Goal: Register for event/course

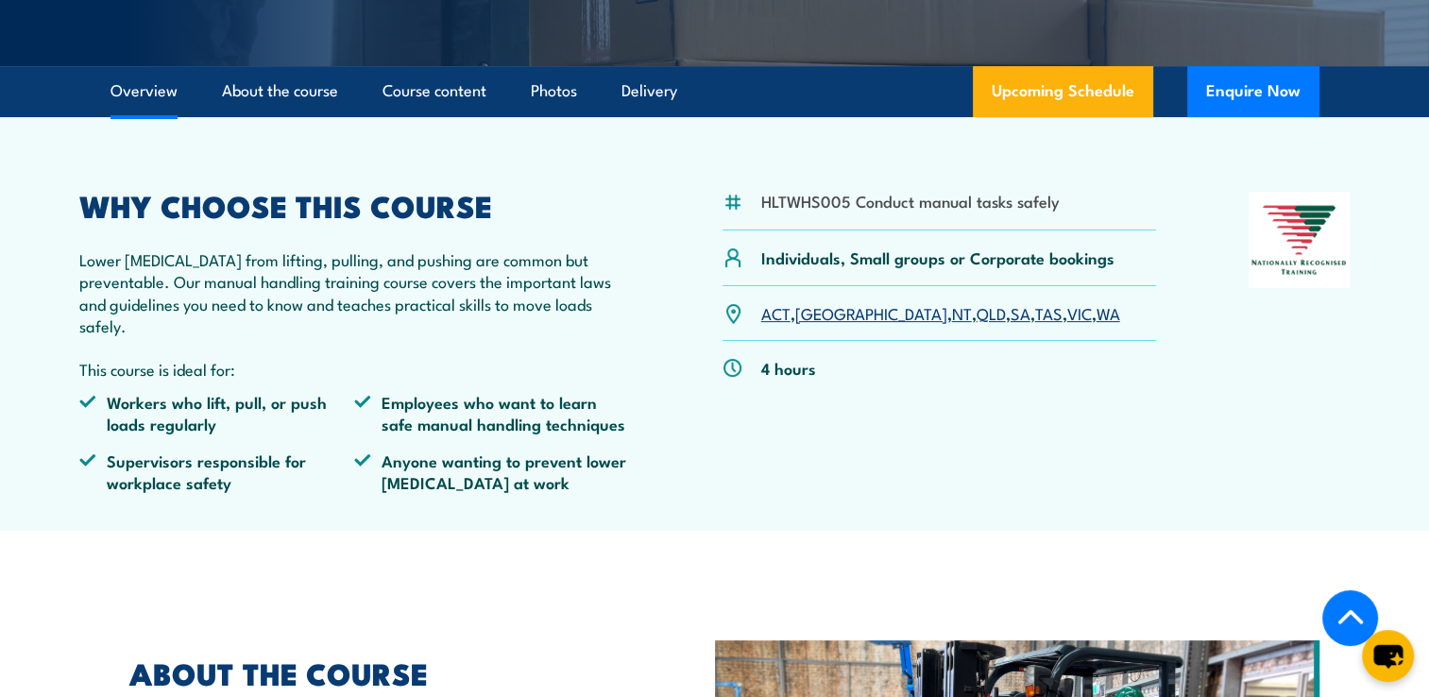
scroll to position [479, 0]
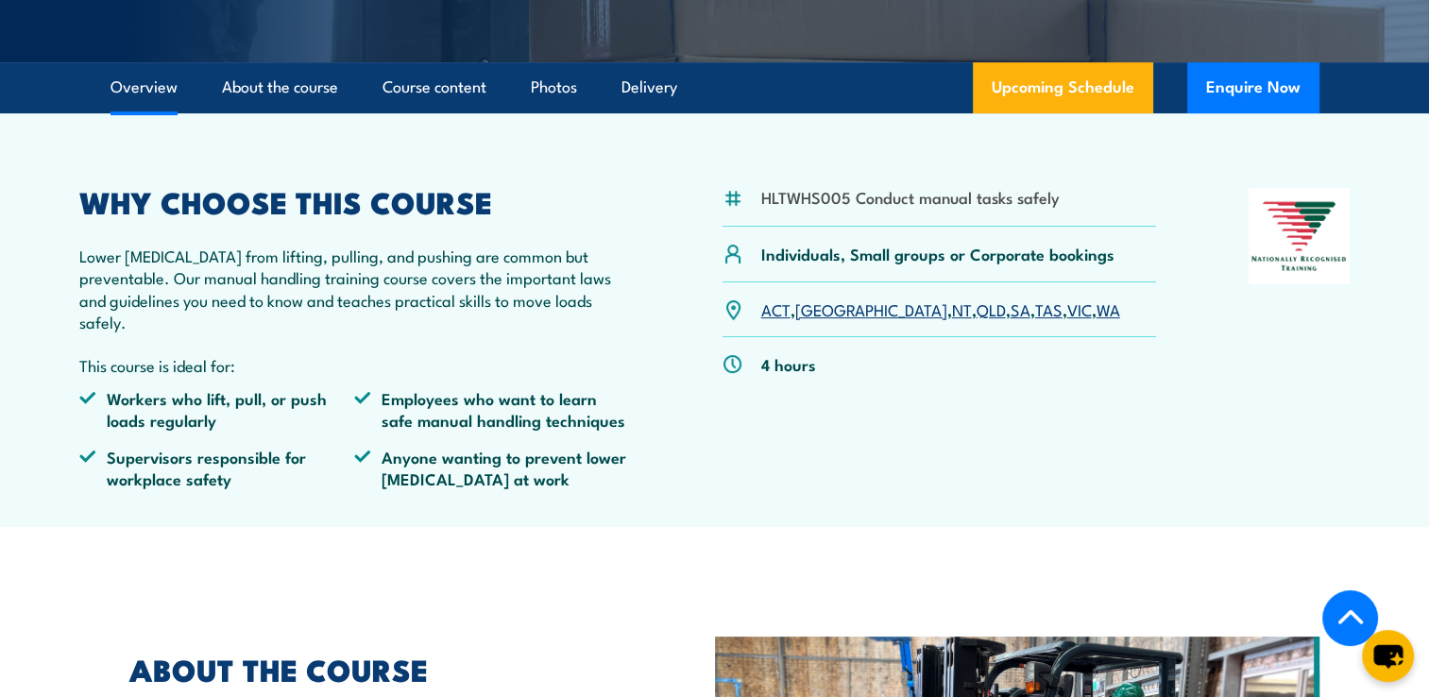
click at [1067, 320] on link "VIC" at bounding box center [1079, 309] width 25 height 23
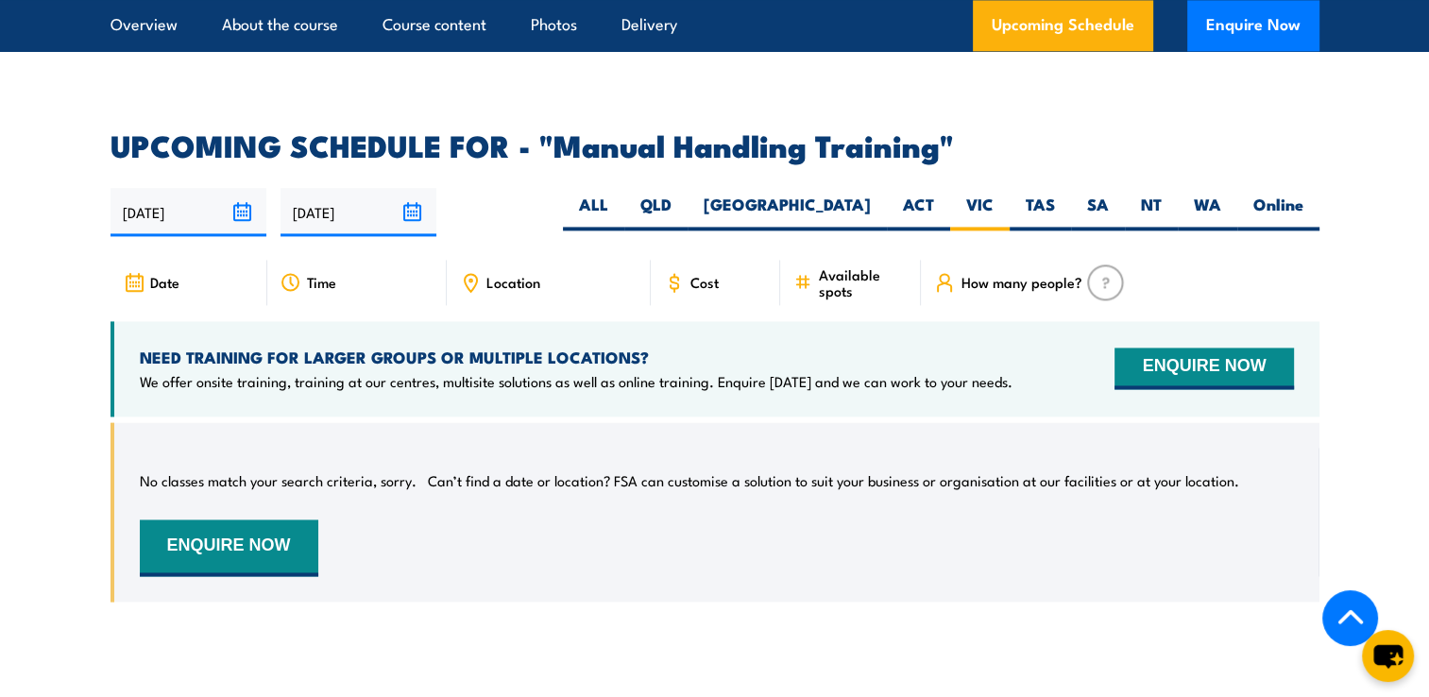
scroll to position [2760, 0]
click at [685, 278] on div "Cost" at bounding box center [716, 283] width 130 height 45
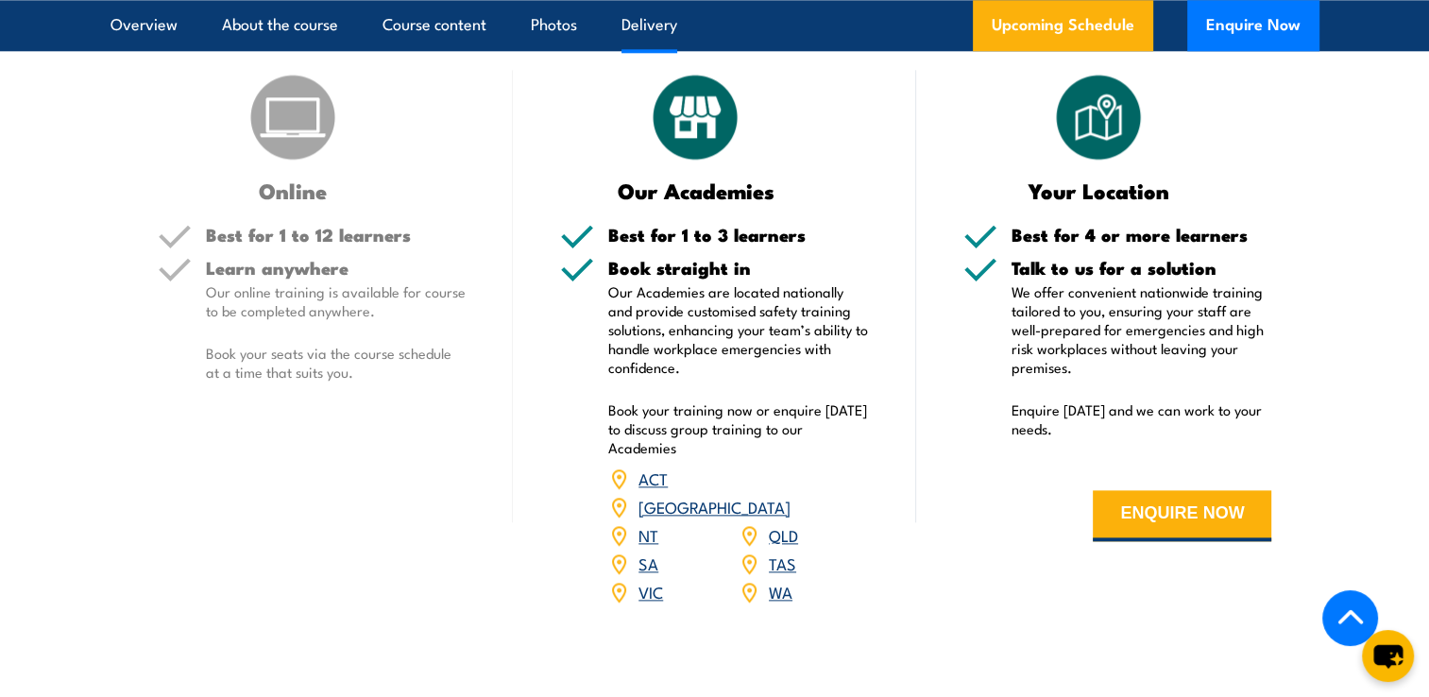
scroll to position [2180, 0]
click at [645, 589] on link "VIC" at bounding box center [650, 591] width 25 height 23
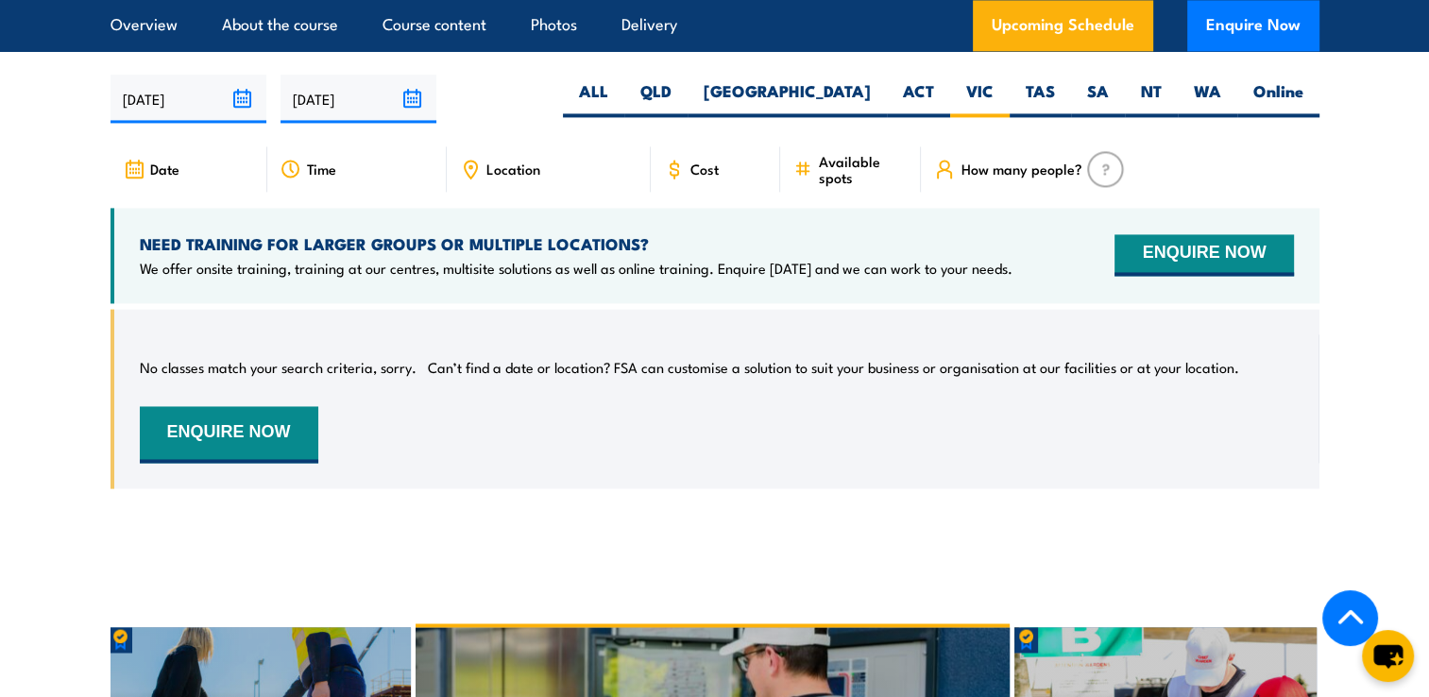
scroll to position [2883, 0]
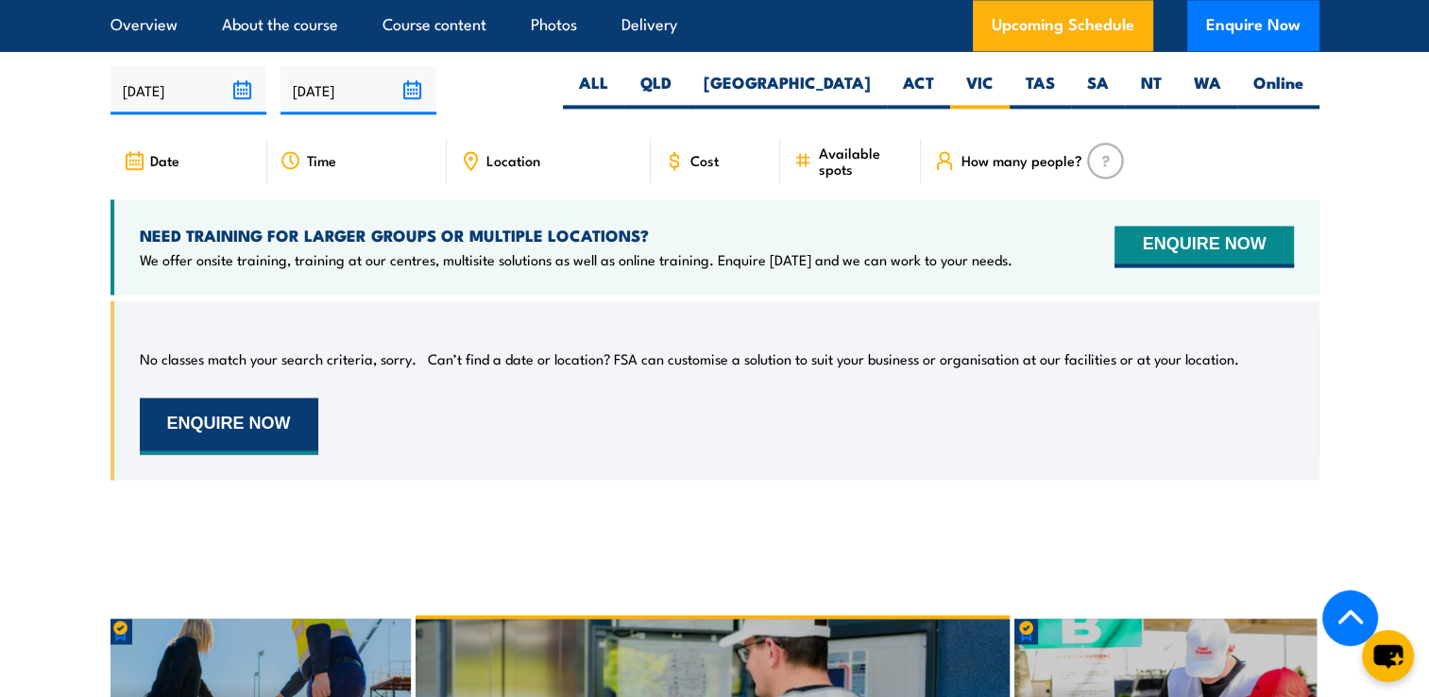
click at [248, 414] on button "ENQUIRE NOW" at bounding box center [229, 426] width 179 height 57
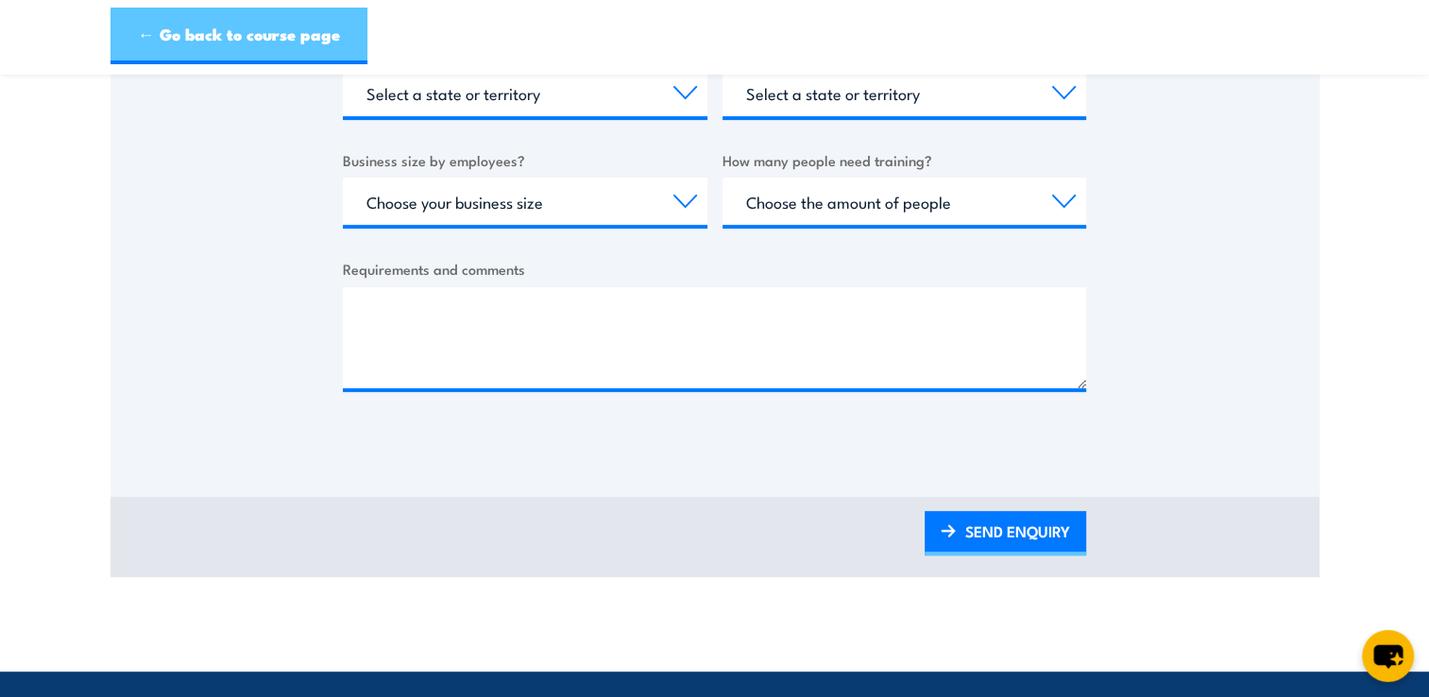
scroll to position [762, 0]
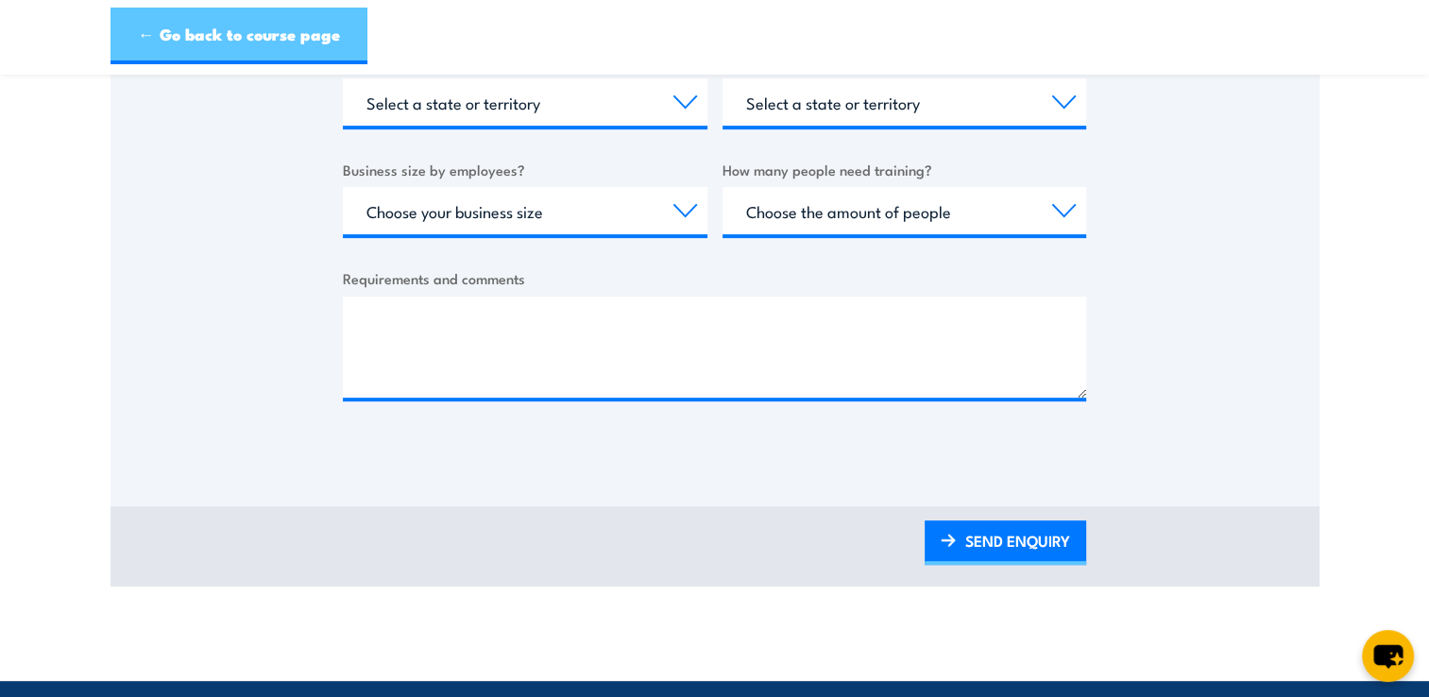
click at [167, 40] on link "← Go back to course page" at bounding box center [239, 36] width 257 height 57
